Goal: Learn about a topic

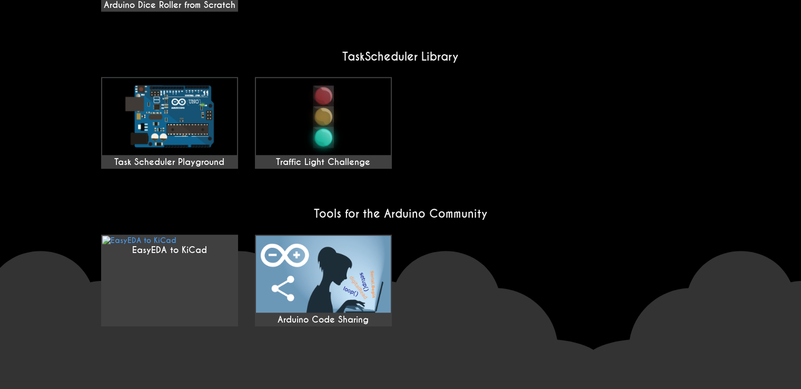
scroll to position [874, 0]
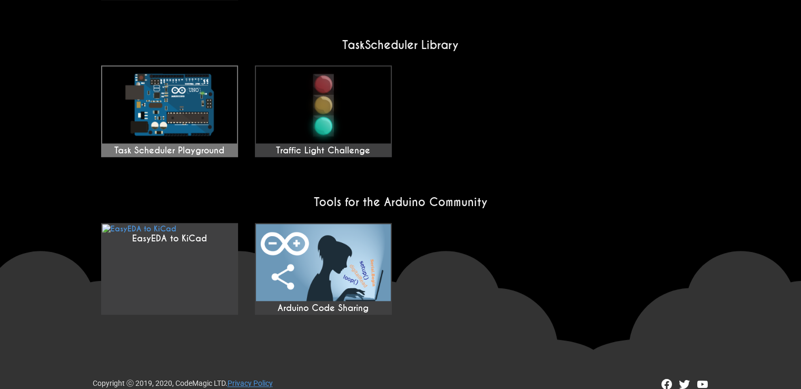
click at [160, 94] on img at bounding box center [169, 104] width 135 height 77
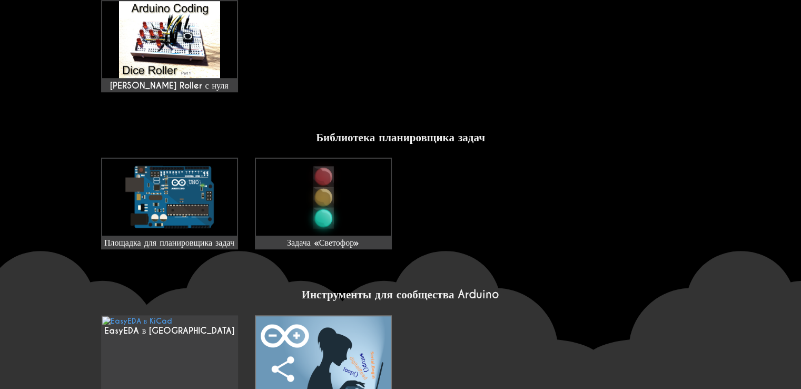
scroll to position [763, 0]
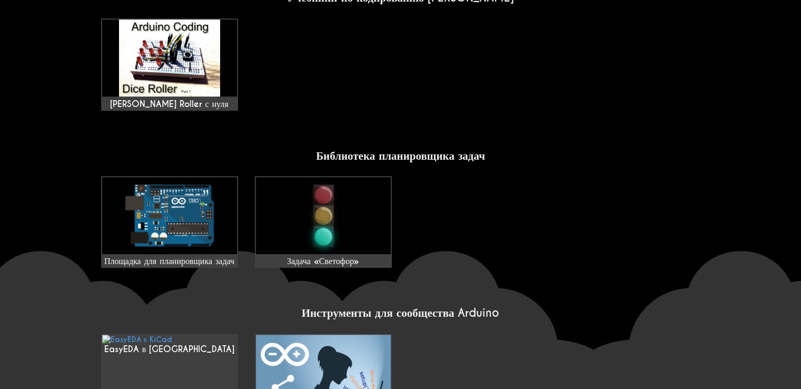
drag, startPoint x: 503, startPoint y: 228, endPoint x: 417, endPoint y: 250, distance: 88.5
click at [502, 305] on h2 "Инструменты для сообщества Arduino" at bounding box center [401, 312] width 616 height 14
click at [162, 177] on img at bounding box center [169, 215] width 135 height 77
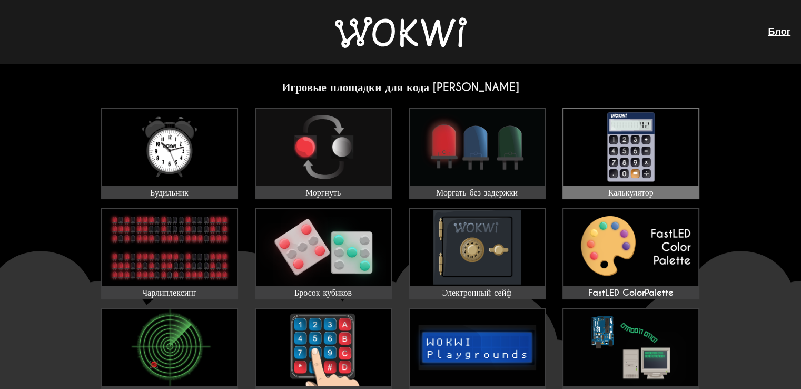
click at [619, 175] on img at bounding box center [630, 146] width 135 height 77
click at [619, 176] on img at bounding box center [630, 146] width 135 height 77
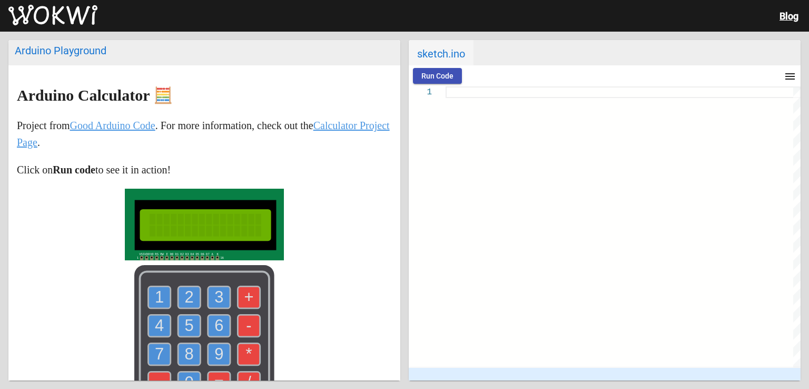
type textarea "/** [PERSON_NAME] Calculator Copyright (C) 2020, [PERSON_NAME]. Released under …"
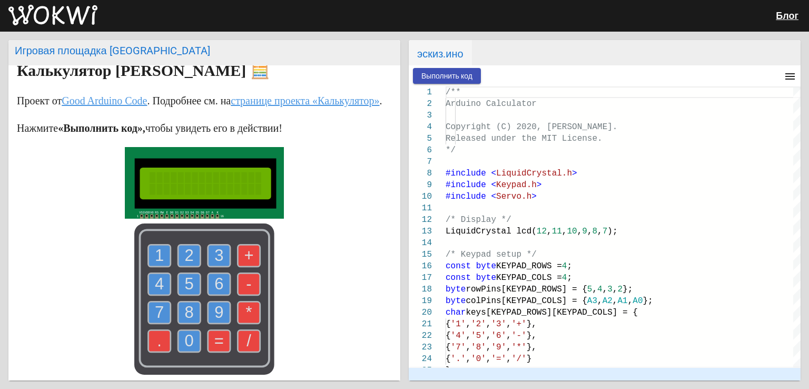
scroll to position [192, 0]
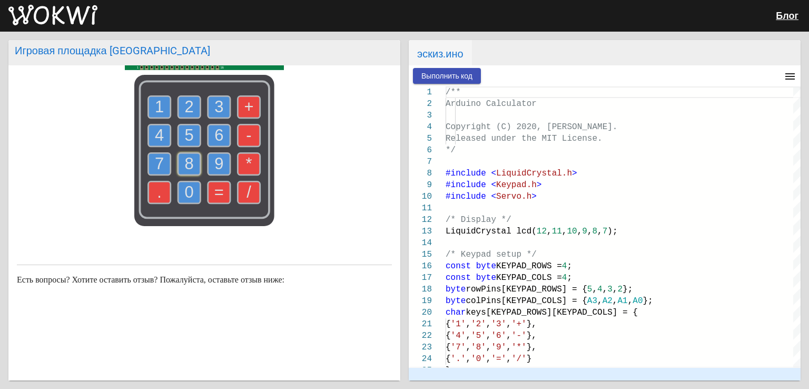
click at [187, 163] on text "8" at bounding box center [189, 163] width 9 height 18
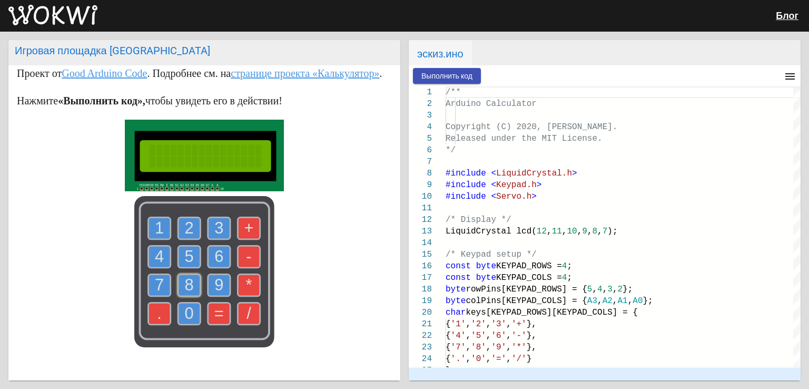
scroll to position [53, 0]
click at [192, 295] on use at bounding box center [189, 284] width 22 height 22
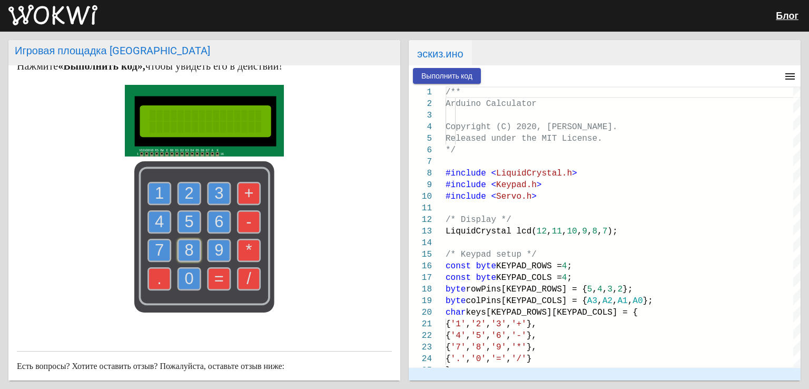
scroll to position [192, 0]
